Goal: Find specific page/section: Find specific page/section

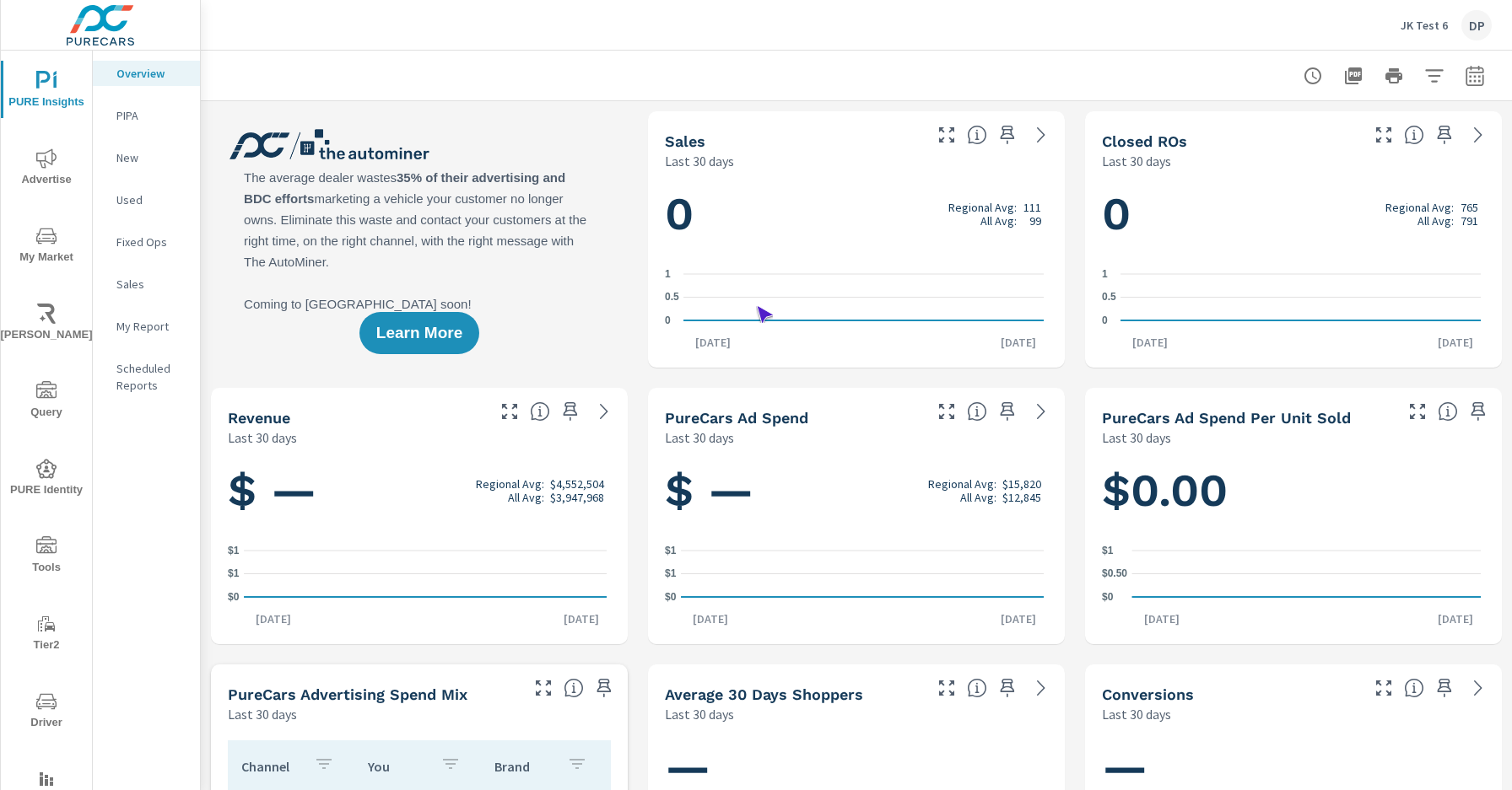
scroll to position [1, 0]
click at [43, 712] on span "Driver" at bounding box center [47, 712] width 81 height 41
